Goal: Information Seeking & Learning: Find specific fact

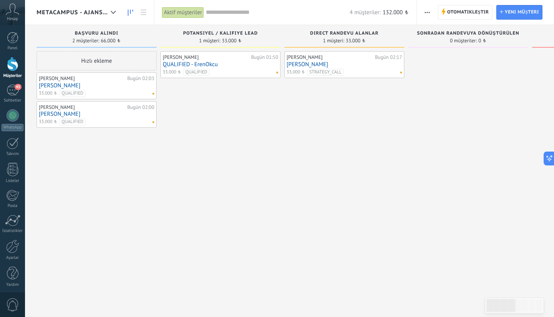
scroll to position [128, 0]
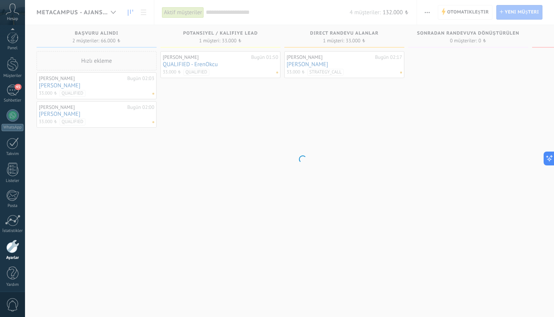
scroll to position [3, 0]
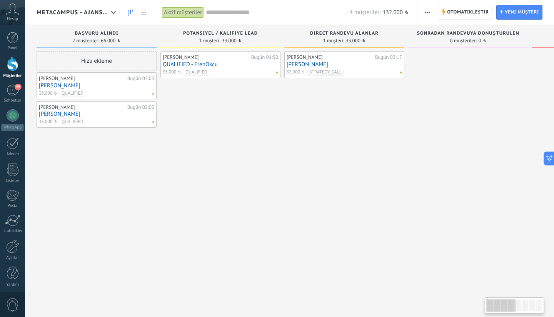
scroll to position [128, 0]
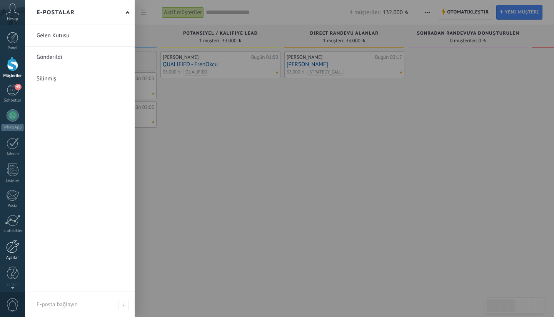
click at [12, 252] on div at bounding box center [12, 246] width 13 height 13
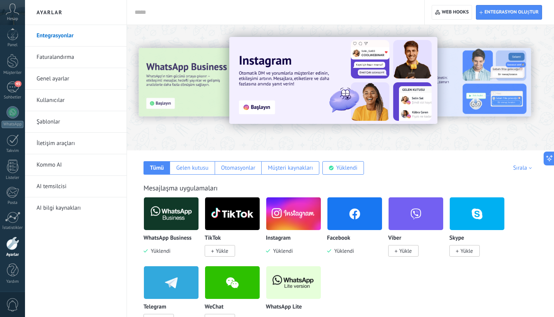
click at [66, 102] on link "Kullanıcılar" at bounding box center [78, 101] width 82 height 22
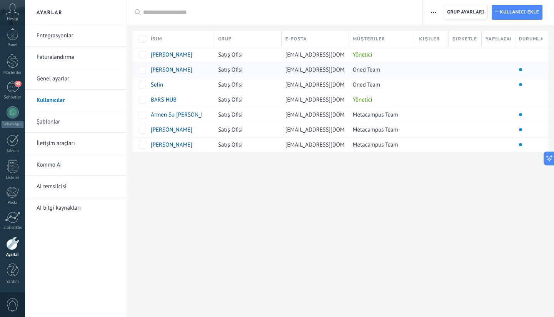
click at [521, 70] on li at bounding box center [520, 69] width 3 height 3
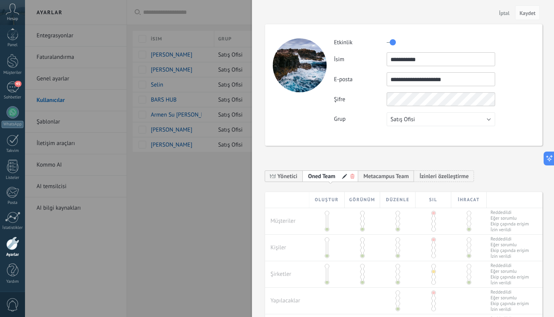
click at [506, 13] on span "İptal" at bounding box center [504, 12] width 11 height 5
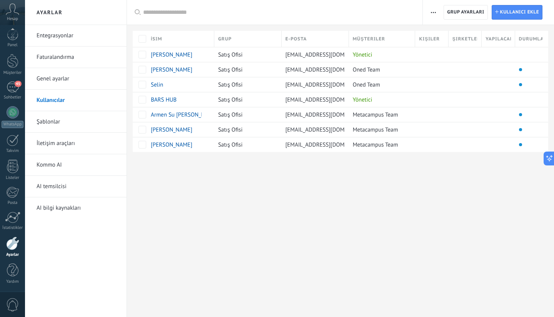
scroll to position [0, 0]
click at [8, 71] on div at bounding box center [13, 64] width 12 height 14
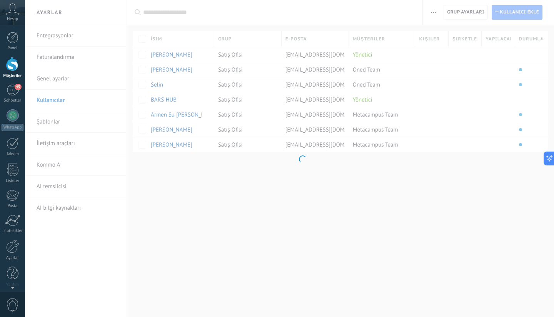
scroll to position [128, 0]
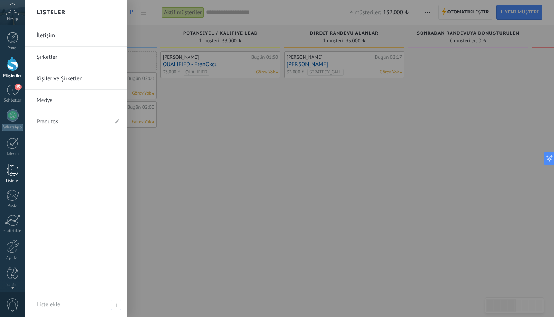
click at [11, 164] on div at bounding box center [13, 169] width 12 height 13
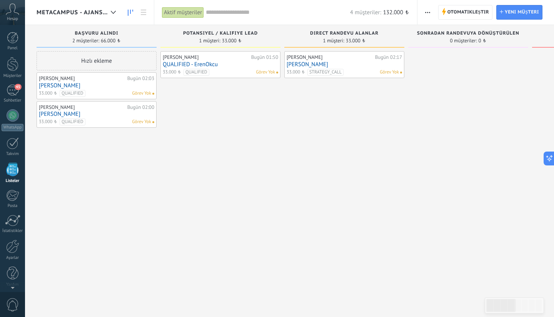
scroll to position [146, 0]
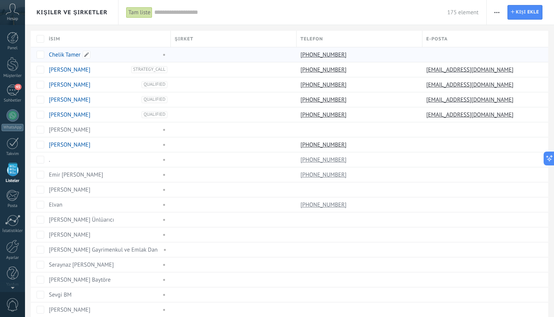
scroll to position [3, 0]
click at [62, 56] on link "Chelik Tamer" at bounding box center [65, 54] width 32 height 7
click at [65, 72] on link "[PERSON_NAME]" at bounding box center [70, 69] width 42 height 7
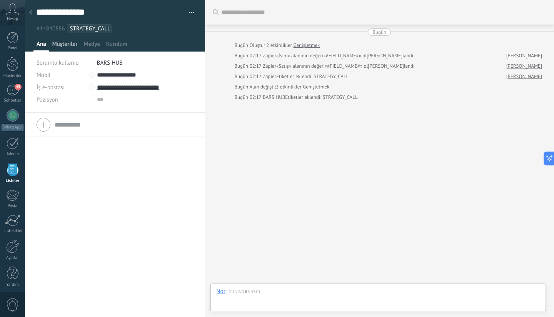
click at [68, 47] on span "Müşteriler" at bounding box center [64, 45] width 25 height 11
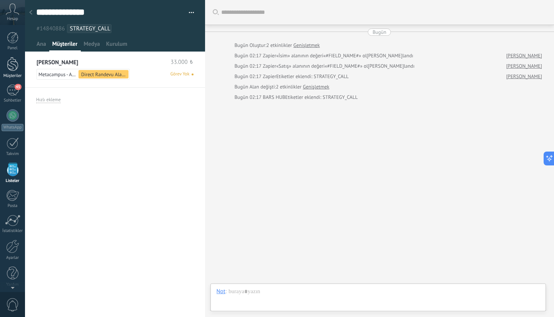
scroll to position [3, 0]
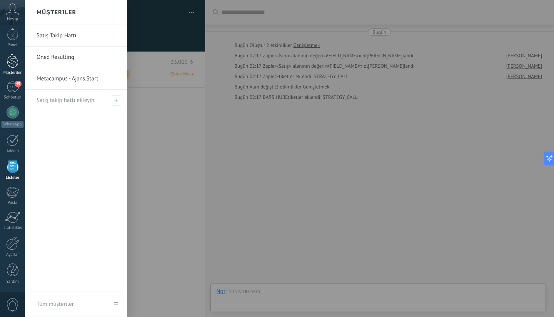
click at [12, 65] on div at bounding box center [13, 61] width 12 height 14
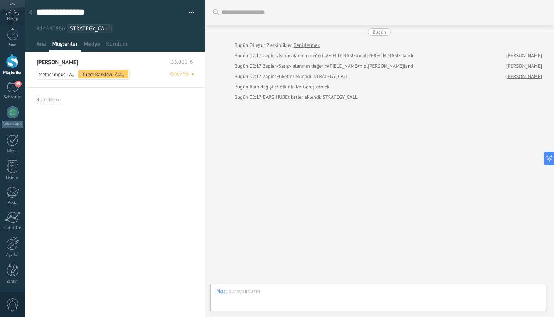
scroll to position [128, 0]
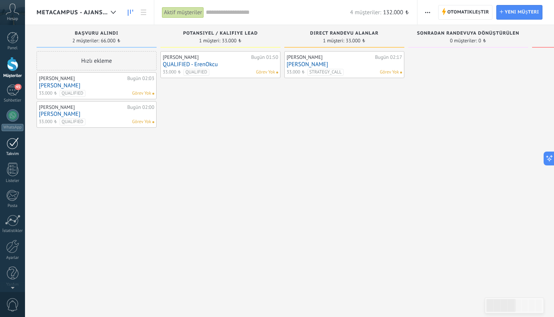
click at [9, 145] on div at bounding box center [13, 143] width 12 height 12
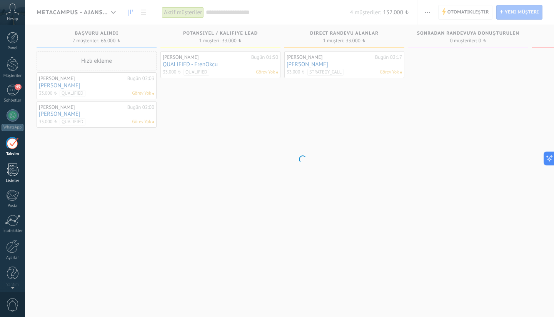
click at [11, 168] on div at bounding box center [13, 169] width 12 height 13
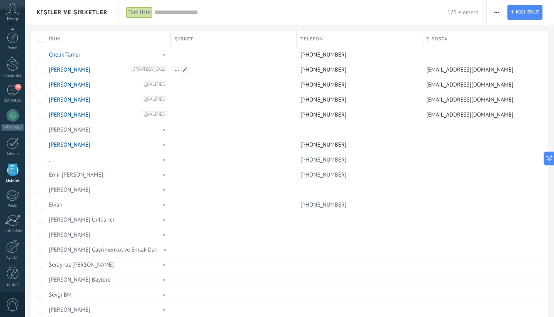
scroll to position [3, 0]
click at [165, 13] on input "text" at bounding box center [300, 12] width 293 height 8
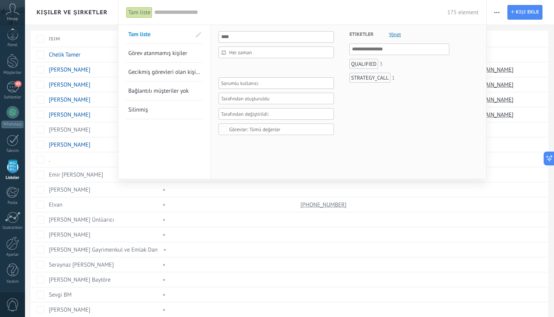
paste input "**********"
type input "**********"
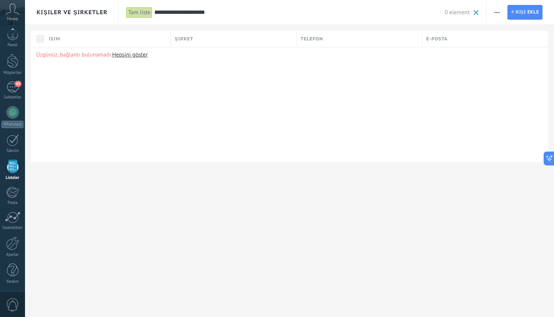
click at [130, 56] on link "Hepsini göster" at bounding box center [129, 54] width 35 height 7
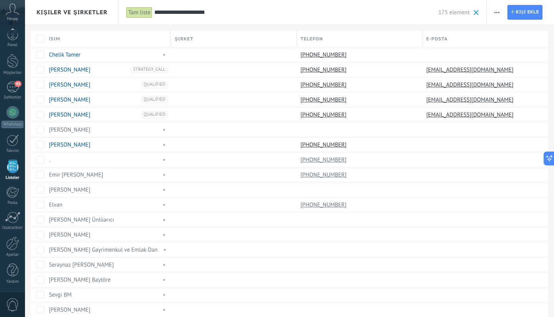
click at [477, 12] on span at bounding box center [475, 12] width 5 height 5
